Goal: Transaction & Acquisition: Book appointment/travel/reservation

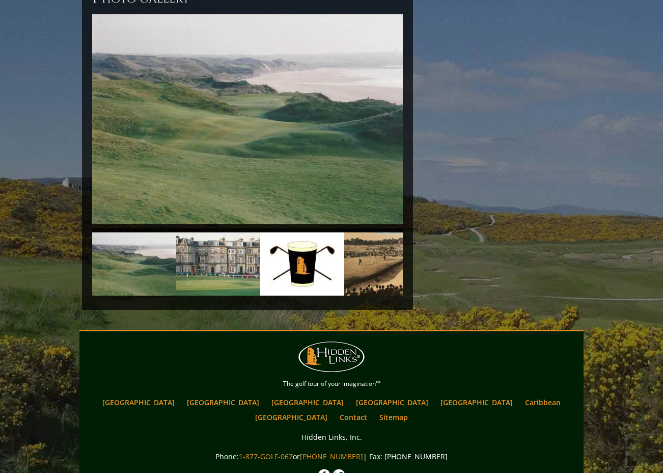
scroll to position [2330, 0]
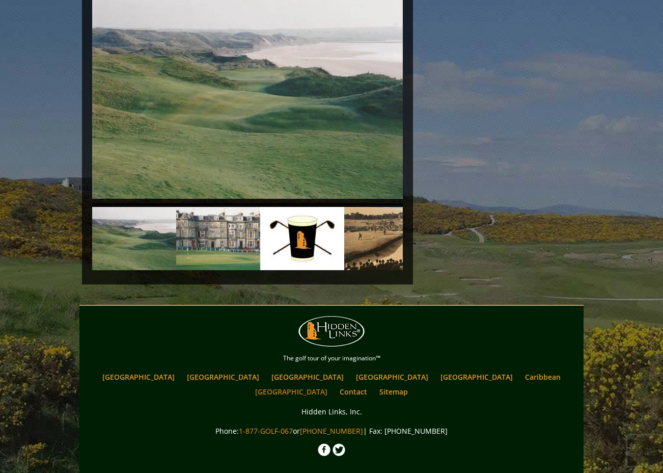
click at [333, 384] on link "[GEOGRAPHIC_DATA]" at bounding box center [291, 391] width 83 height 15
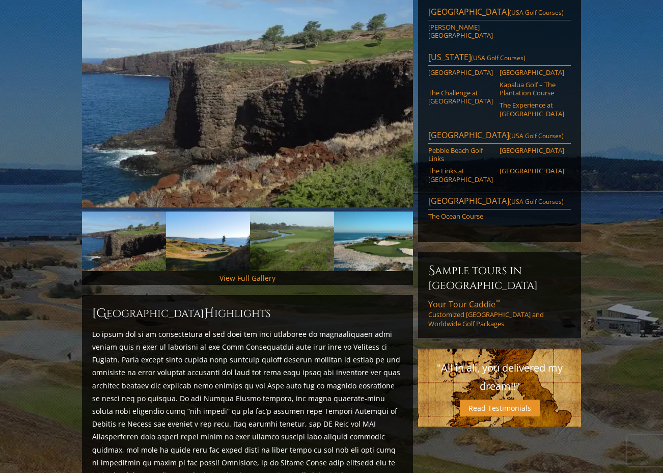
scroll to position [158, 0]
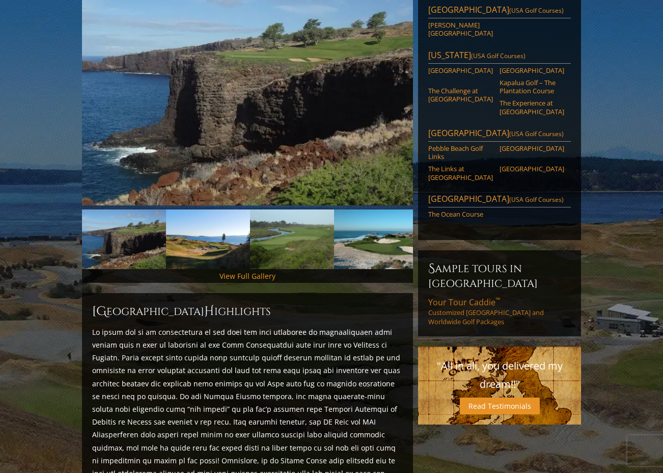
click at [474, 297] on link "Your Tour Caddie ™ Customized USA and Worldwide Golf Packages" at bounding box center [499, 312] width 143 height 30
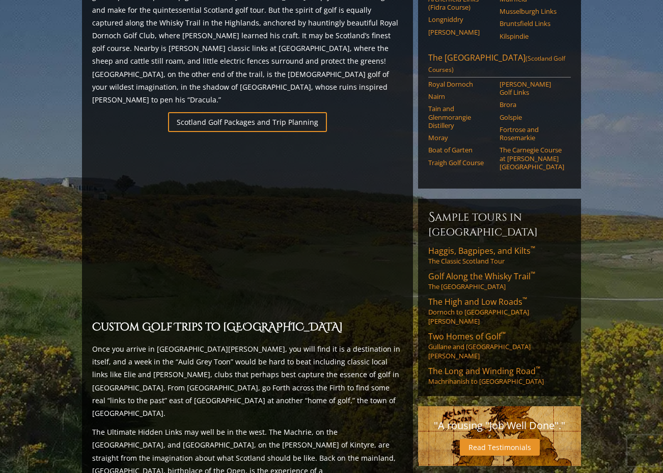
scroll to position [657, 0]
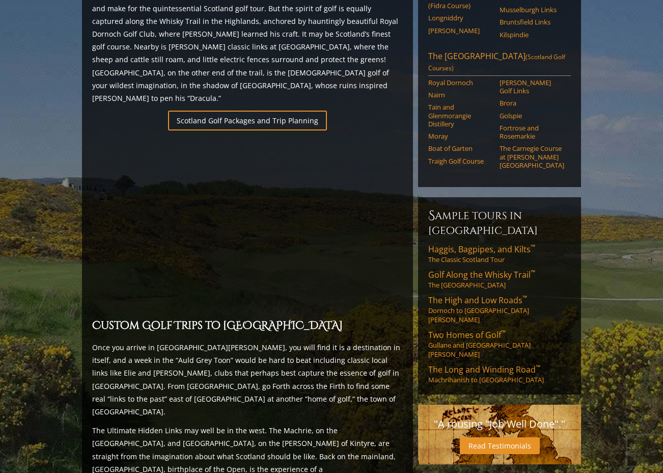
drag, startPoint x: 93, startPoint y: 307, endPoint x: 274, endPoint y: 441, distance: 225.1
click at [282, 446] on div "Scotland H ighlights Scotland Golf Packages and vacations designed by Hidden Li…" at bounding box center [247, 200] width 331 height 813
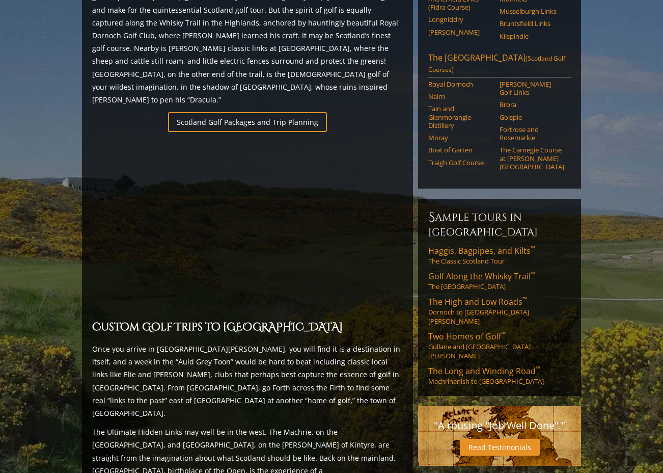
scroll to position [658, 0]
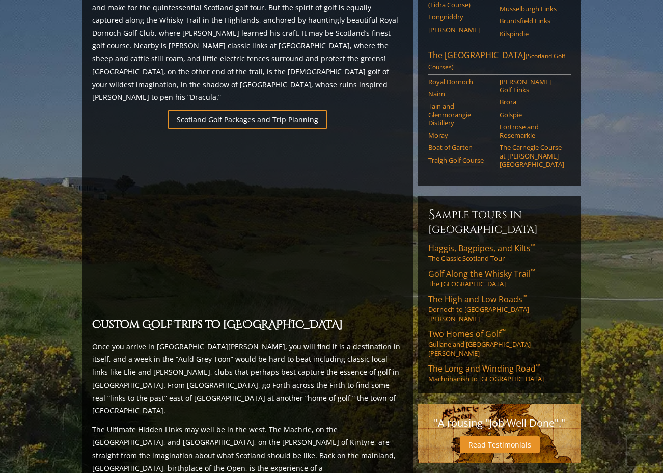
copy div "Once you arrive in [GEOGRAPHIC_DATA][PERSON_NAME], you will find it is a destin…"
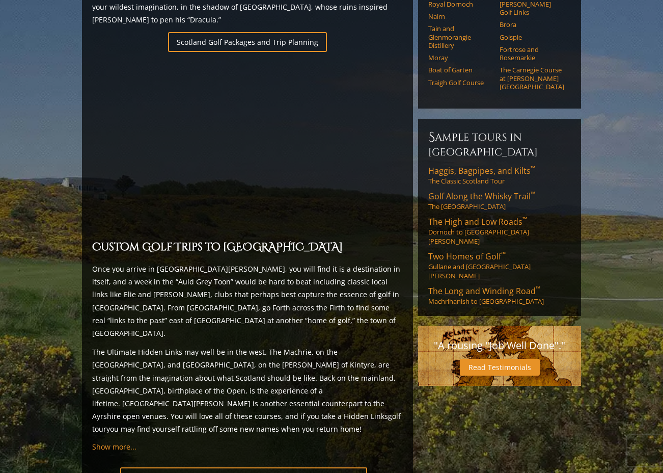
scroll to position [737, 0]
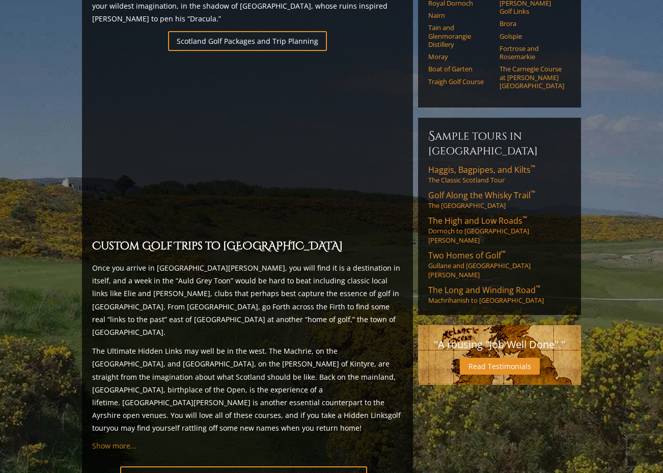
click at [104, 441] on span "Show more..." at bounding box center [114, 446] width 44 height 10
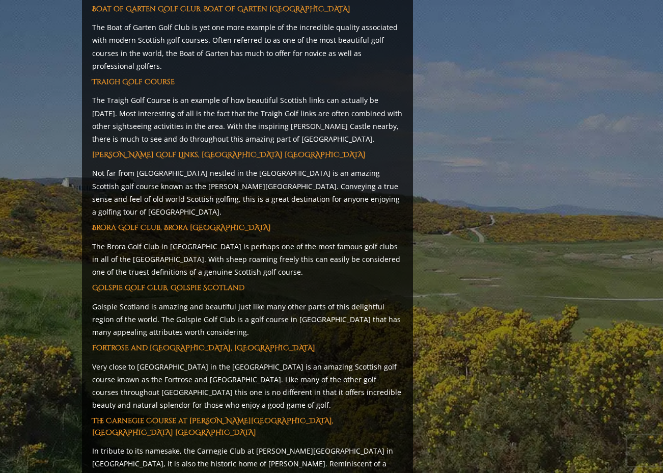
scroll to position [5384, 0]
